Goal: Find contact information: Find contact information

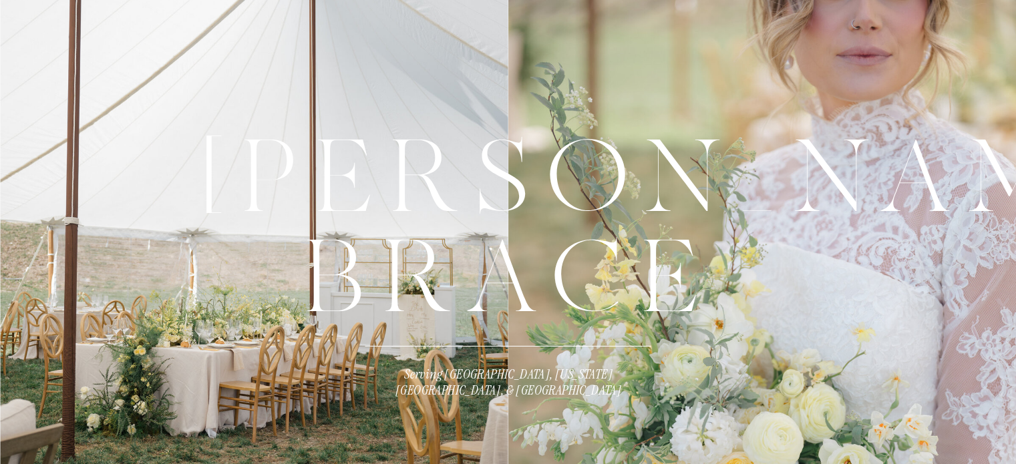
click at [969, 34] on div at bounding box center [762, 265] width 508 height 530
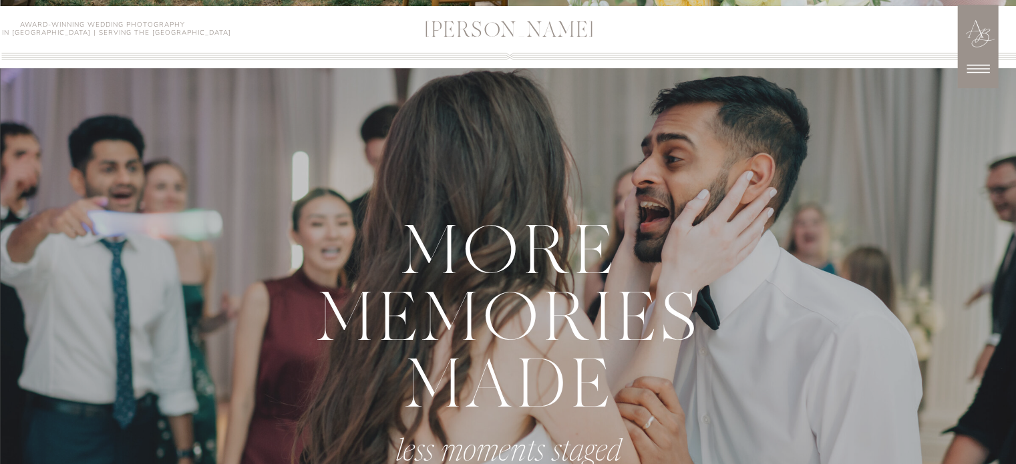
scroll to position [524, 0]
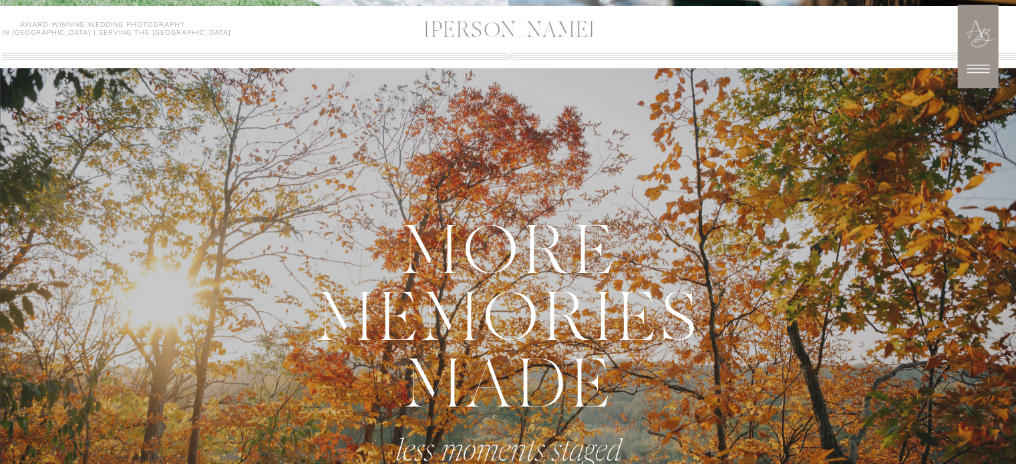
click at [983, 64] on icon at bounding box center [977, 68] width 33 height 33
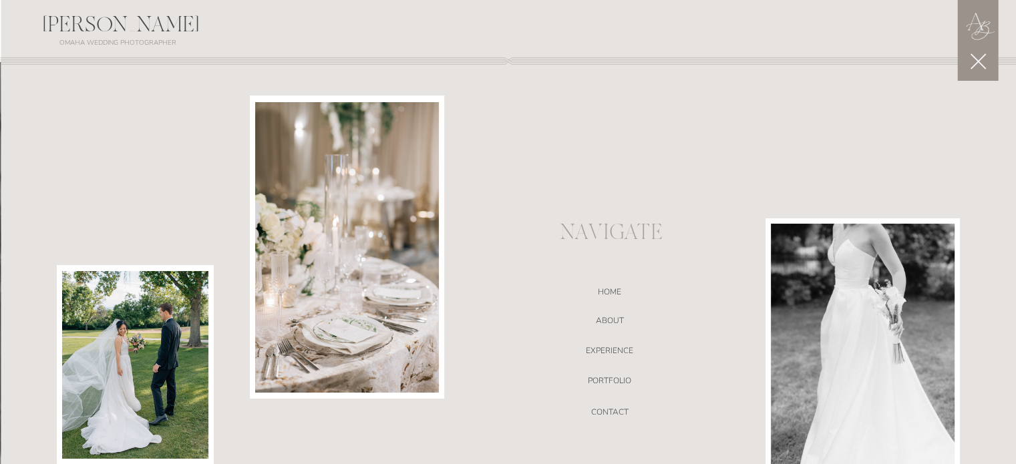
scroll to position [641, 0]
click at [617, 318] on nav "ABOUT" at bounding box center [609, 322] width 283 height 13
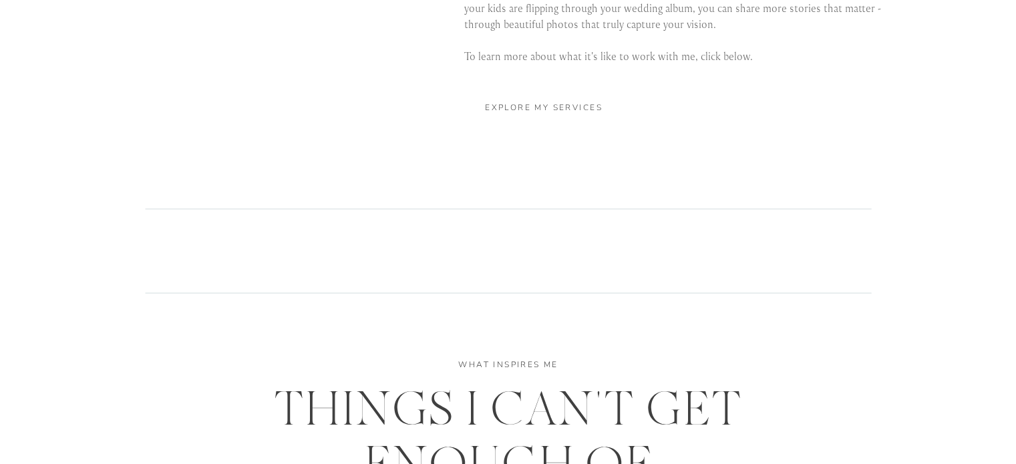
scroll to position [2750, 0]
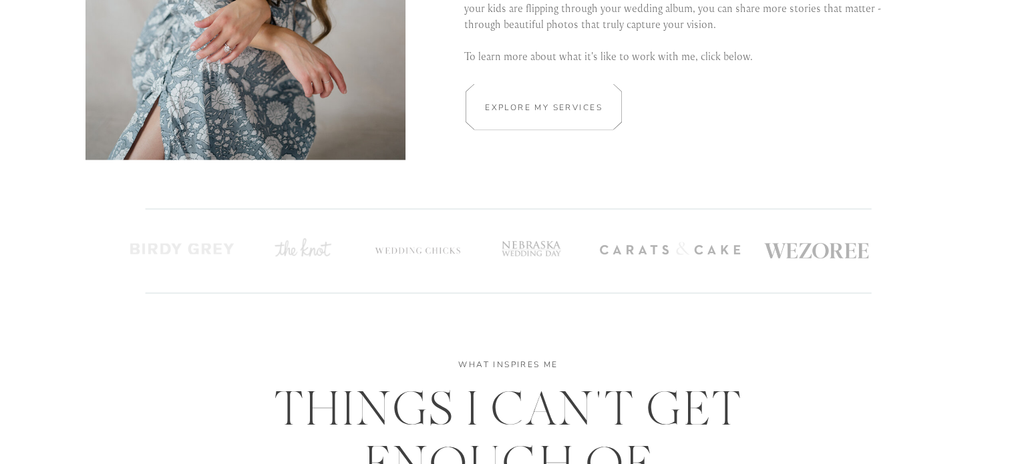
click at [542, 90] on div at bounding box center [544, 107] width 234 height 46
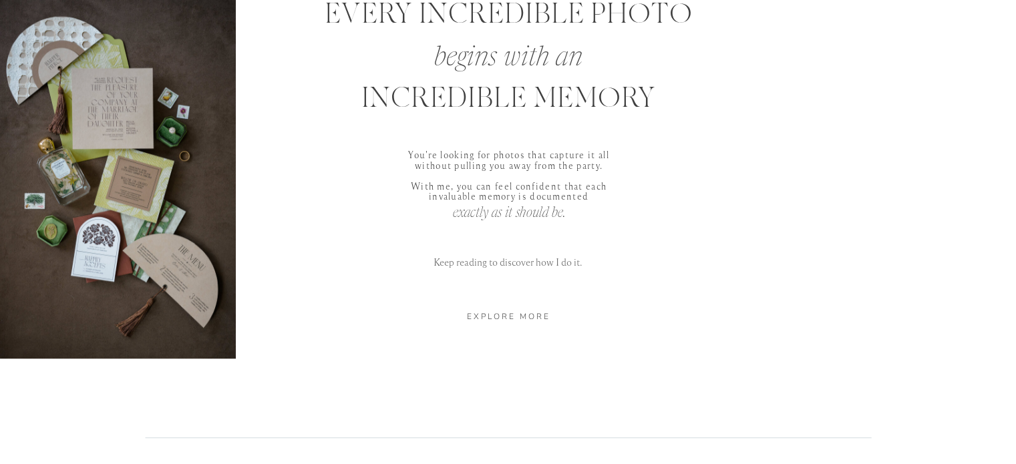
scroll to position [651, 0]
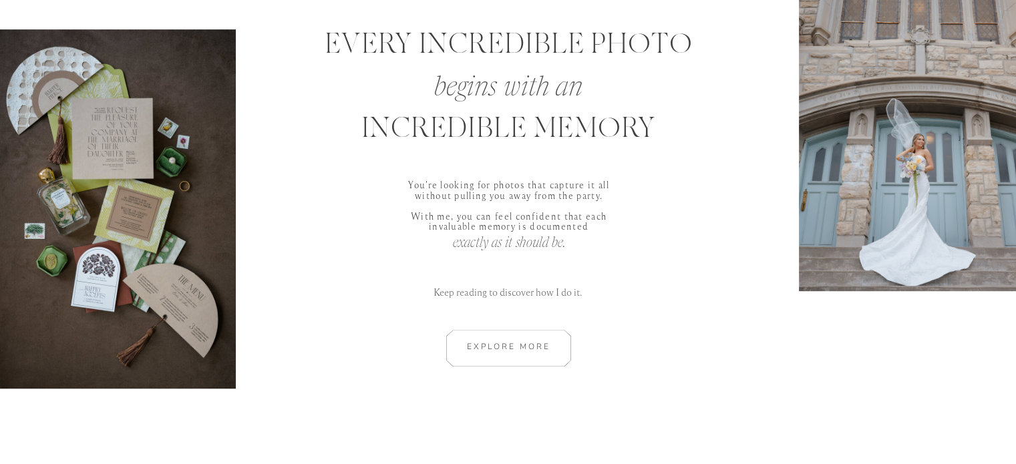
click at [522, 336] on div at bounding box center [509, 348] width 180 height 37
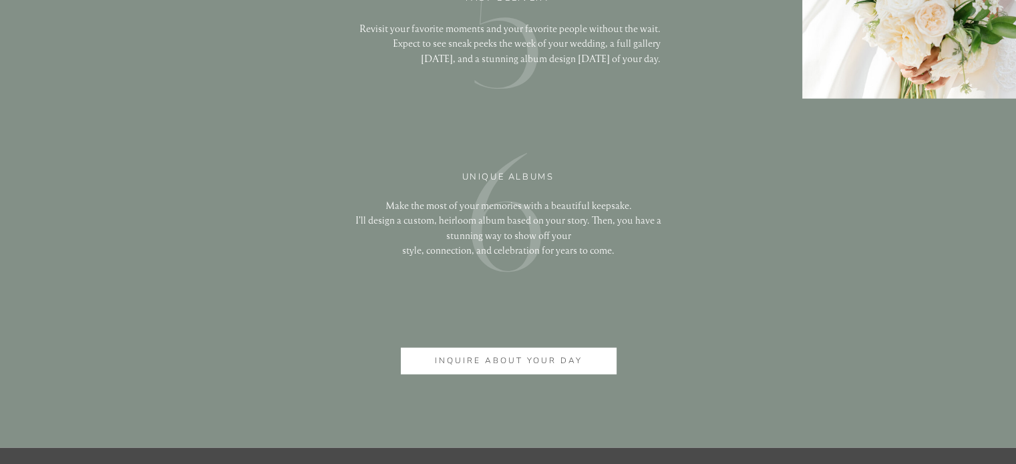
scroll to position [3277, 0]
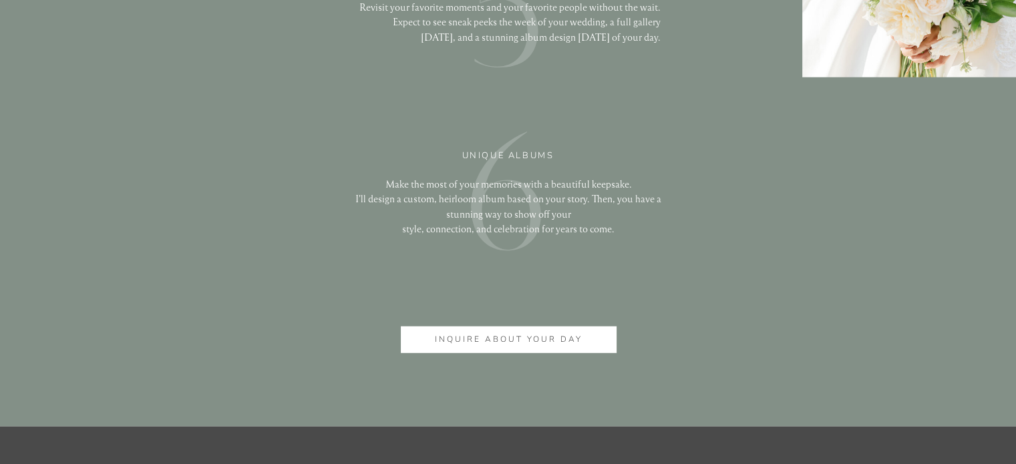
click at [556, 343] on p "inquire about your day" at bounding box center [509, 340] width 170 height 14
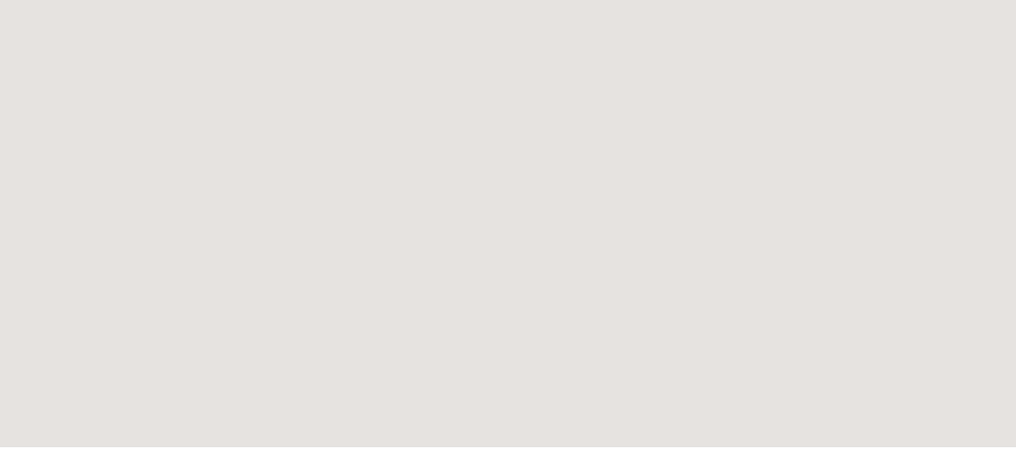
scroll to position [874, 0]
click at [888, 245] on div "ANNA BRACE ANNA BRACE Award-Winning Wedding Photography Based in Omaha | Servin…" at bounding box center [508, 421] width 1016 height 2590
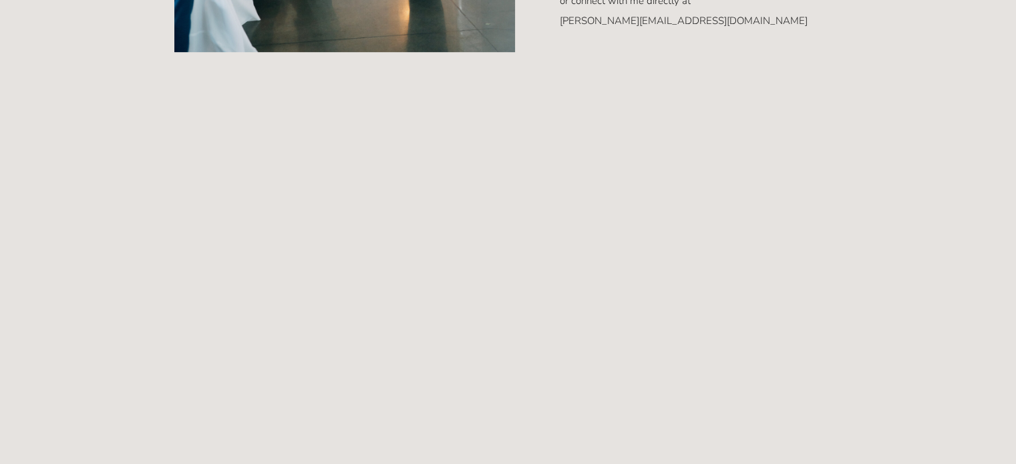
scroll to position [812, 0]
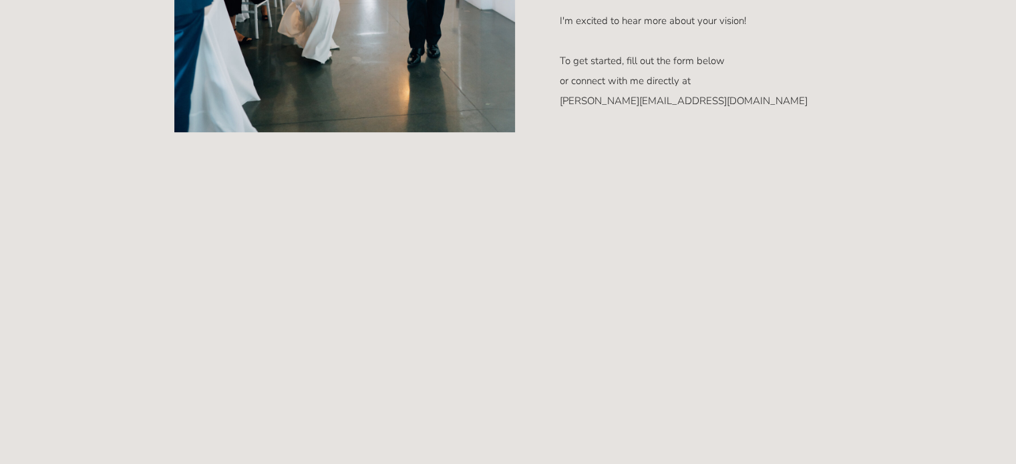
scroll to position [732, 0]
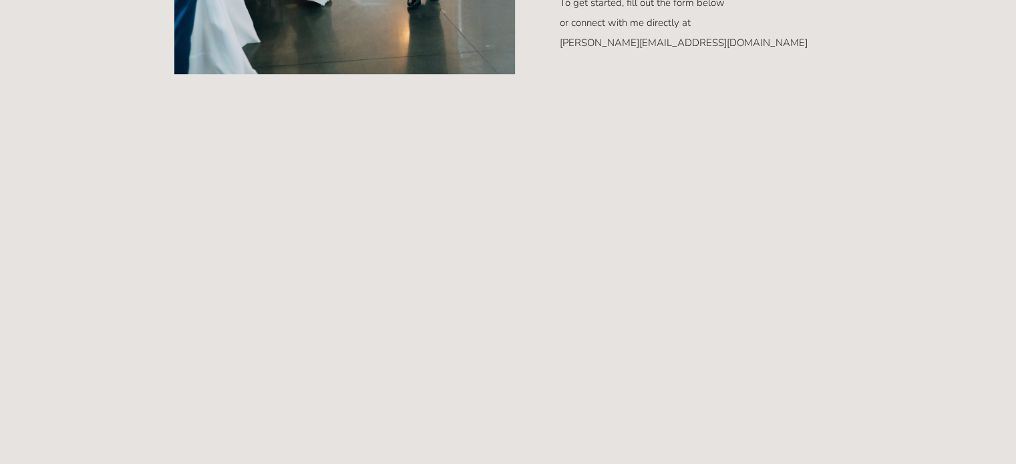
scroll to position [800, 0]
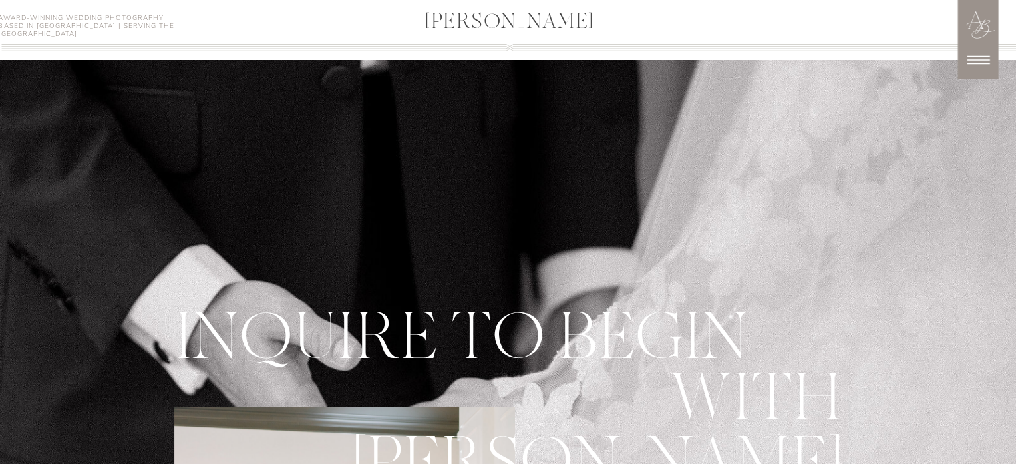
scroll to position [0, 0]
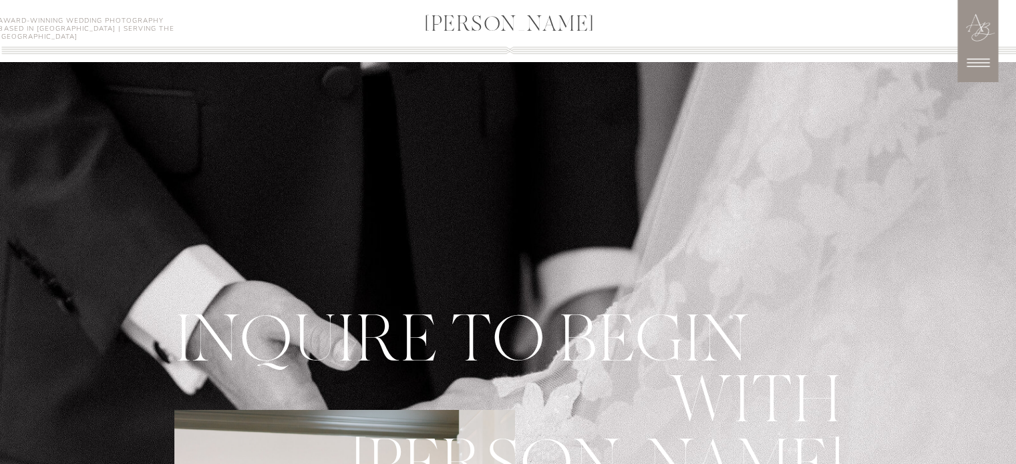
click at [976, 65] on icon at bounding box center [977, 62] width 33 height 33
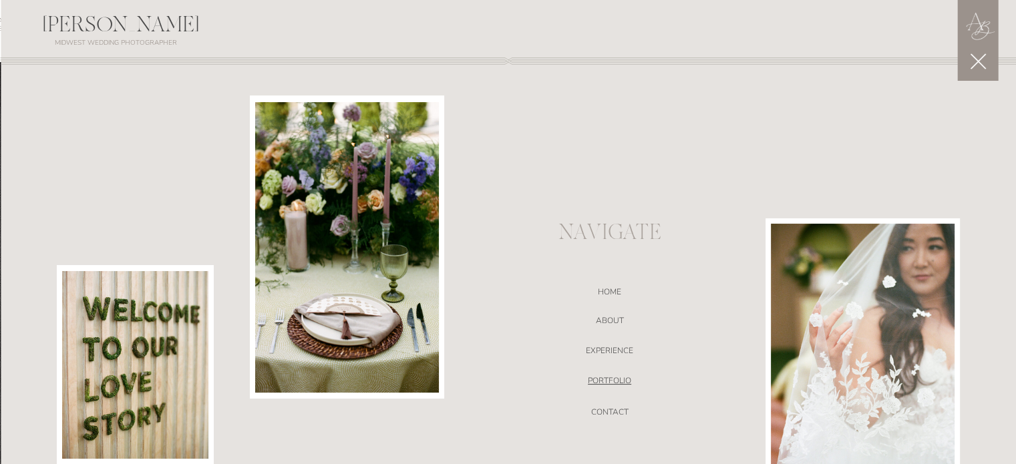
click at [610, 386] on nav "portfolio" at bounding box center [609, 382] width 283 height 13
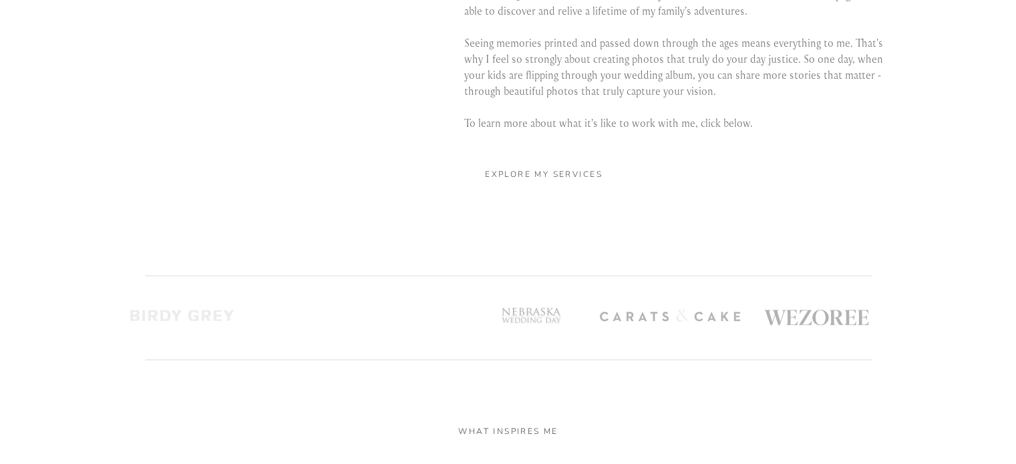
scroll to position [2684, 0]
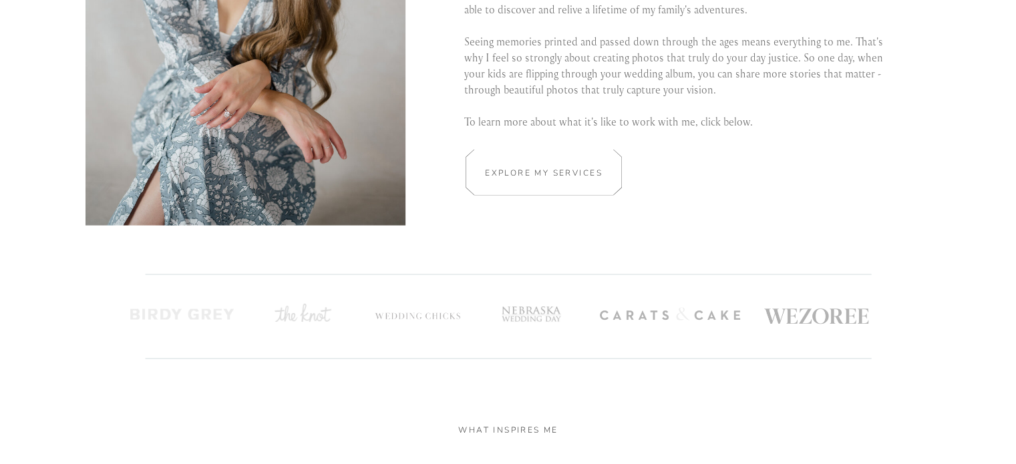
click at [558, 175] on h2 "Explore my services" at bounding box center [544, 172] width 126 height 13
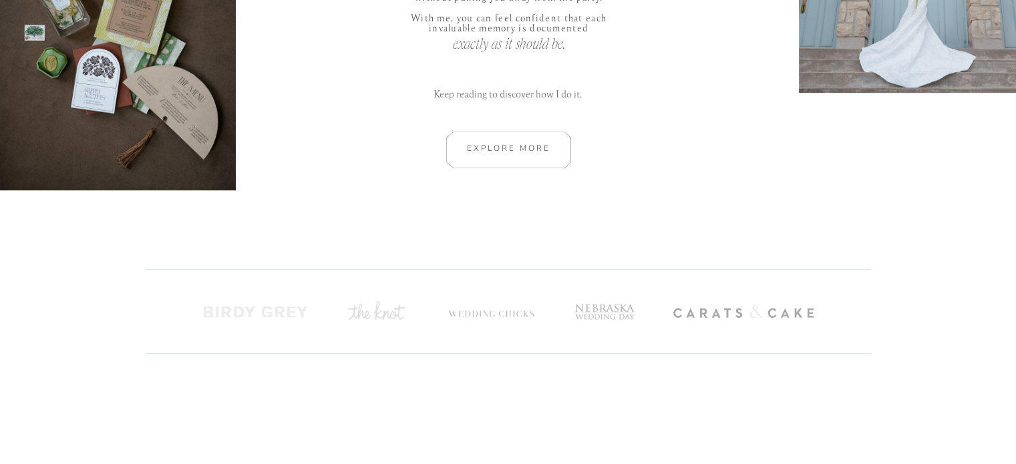
click at [519, 157] on div at bounding box center [509, 150] width 180 height 37
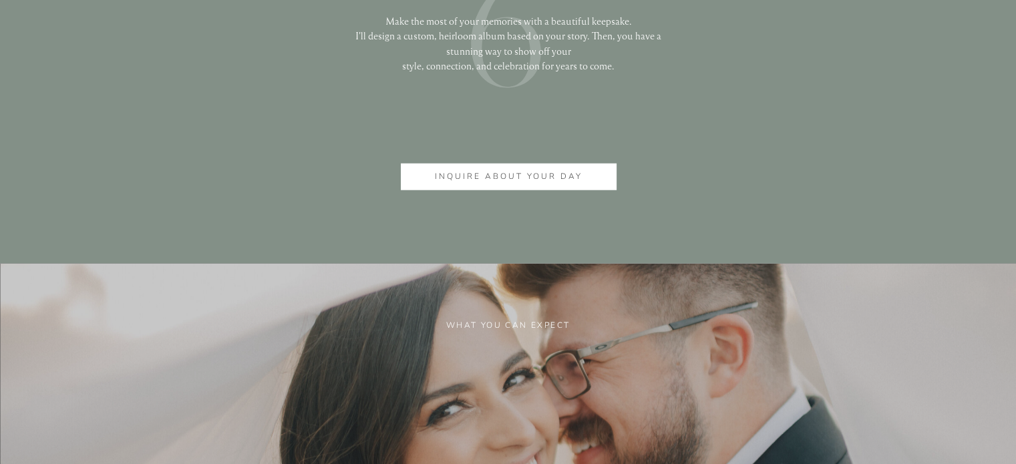
scroll to position [3441, 0]
click at [505, 181] on p "inquire about your day" at bounding box center [509, 177] width 170 height 14
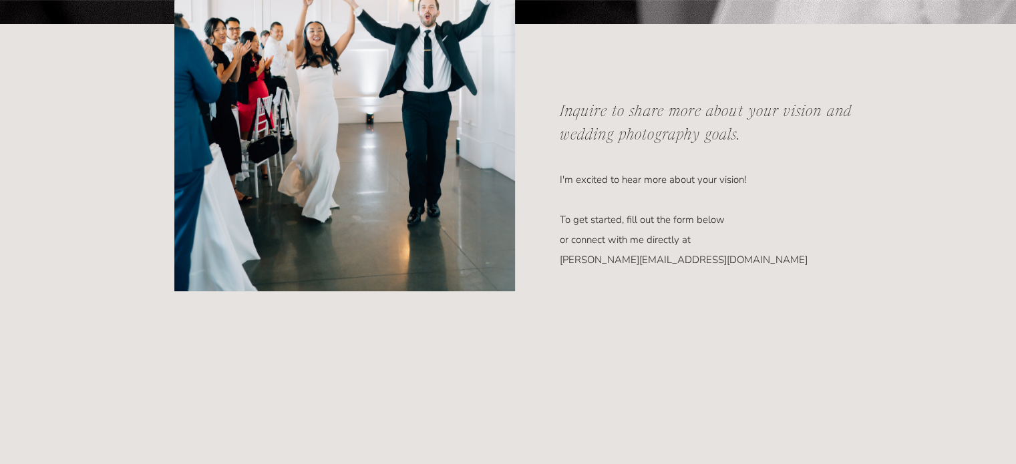
scroll to position [589, 0]
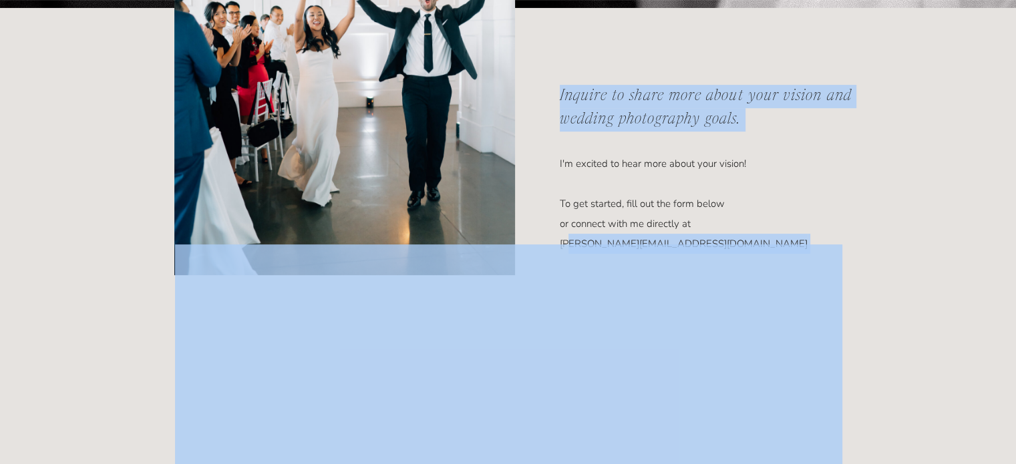
drag, startPoint x: 719, startPoint y: 245, endPoint x: 568, endPoint y: 241, distance: 151.0
click at [568, 241] on div "I'm excited to hear more about your vision! To get started, fill out the form b…" at bounding box center [509, 368] width 802 height 721
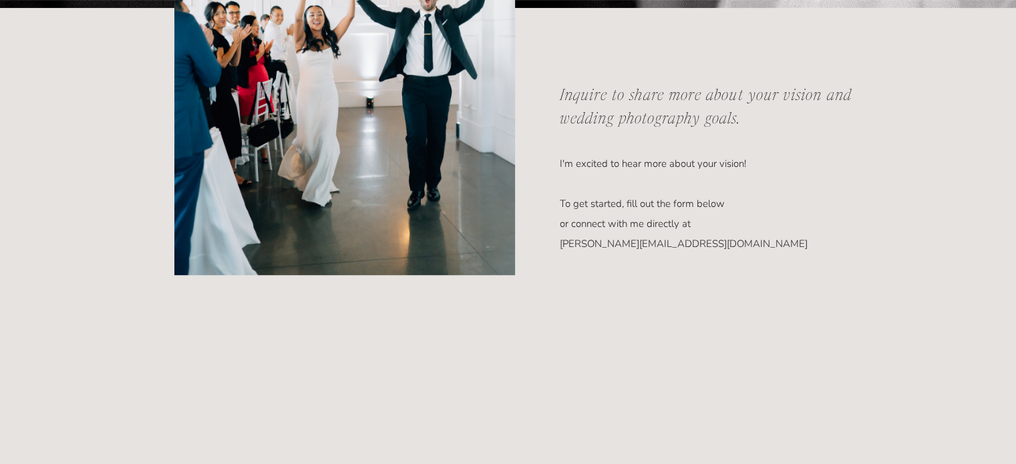
click at [647, 216] on p "I'm excited to hear more about your vision! To get started, fill out the form b…" at bounding box center [701, 185] width 283 height 62
drag, startPoint x: 560, startPoint y: 243, endPoint x: 710, endPoint y: 241, distance: 150.3
click at [710, 216] on p "I'm excited to hear more about your vision! To get started, fill out the form b…" at bounding box center [701, 185] width 283 height 62
copy p "[PERSON_NAME][EMAIL_ADDRESS][DOMAIN_NAME]"
